Goal: Check status

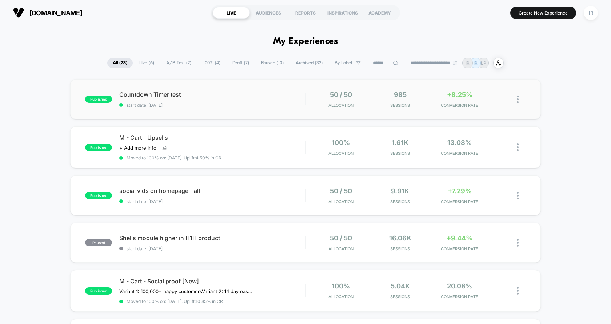
click at [329, 114] on div "published Countdown Timer test start date: [DATE] 50 / 50 Allocation 985 Sessio…" at bounding box center [305, 99] width 471 height 40
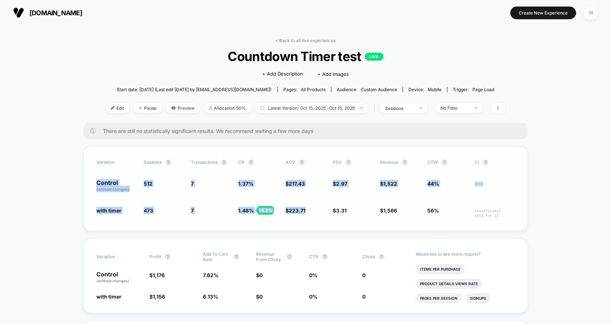
drag, startPoint x: 86, startPoint y: 178, endPoint x: 352, endPoint y: 205, distance: 267.5
click at [352, 205] on div "Variation Sessions ? Transactions ? CR ? AOV ? PSV ? Revenue ? OTW ? CI ? Contr…" at bounding box center [305, 189] width 444 height 85
